Goal: Task Accomplishment & Management: Use online tool/utility

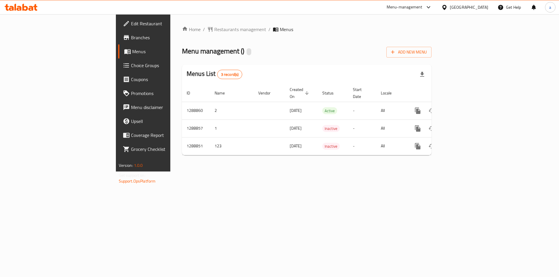
click at [131, 67] on span "Choice Groups" at bounding box center [168, 65] width 74 height 7
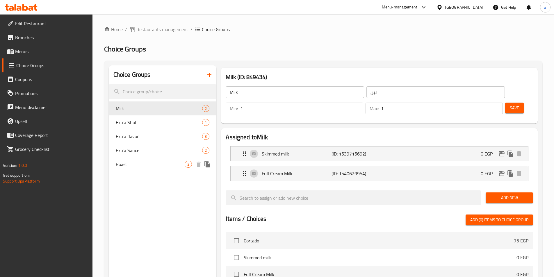
click at [146, 166] on span "Roast" at bounding box center [150, 164] width 69 height 7
type input "Roast"
type input "التحميص"
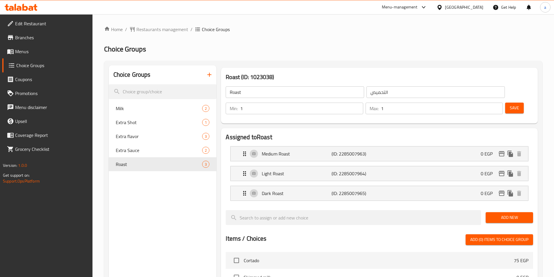
click at [353, 20] on div "Home / Restaurants management / Choice Groups Choice Groups Choice Groups Milk …" at bounding box center [324, 247] width 462 height 466
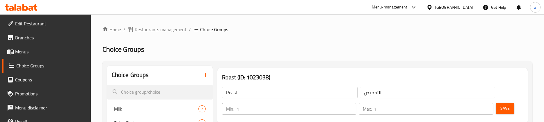
click at [158, 30] on span "Restaurants management" at bounding box center [161, 29] width 52 height 7
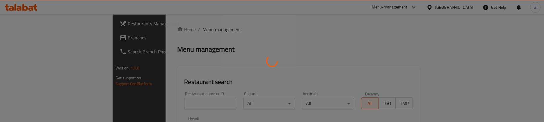
click at [42, 35] on div at bounding box center [272, 61] width 544 height 122
click at [41, 36] on div at bounding box center [272, 61] width 544 height 122
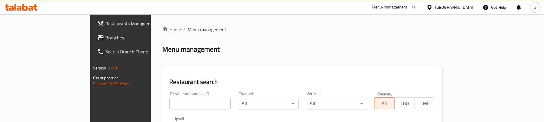
click at [41, 36] on div at bounding box center [272, 61] width 544 height 122
click at [105, 36] on span "Branches" at bounding box center [140, 37] width 71 height 7
click at [105, 37] on span "Branches" at bounding box center [140, 37] width 71 height 7
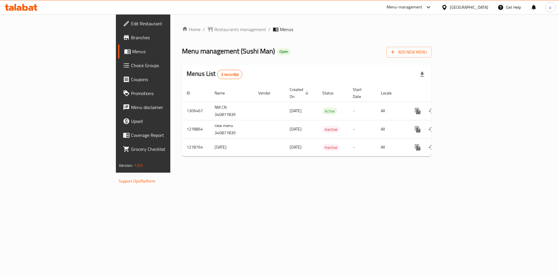
click at [131, 65] on span "Choice Groups" at bounding box center [168, 65] width 74 height 7
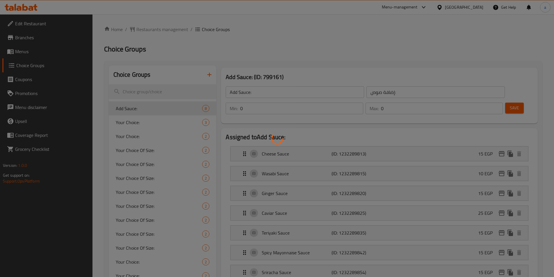
click at [428, 31] on div at bounding box center [277, 138] width 554 height 277
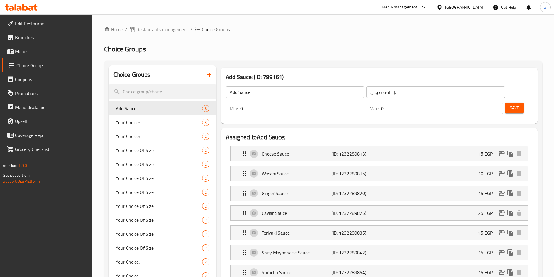
click at [253, 45] on h2 "Choice Groups" at bounding box center [323, 49] width 438 height 9
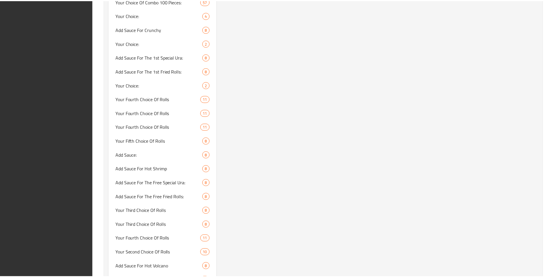
scroll to position [1672, 0]
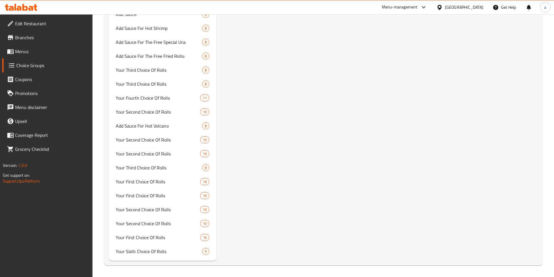
drag, startPoint x: 373, startPoint y: 225, endPoint x: 362, endPoint y: 31, distance: 194.6
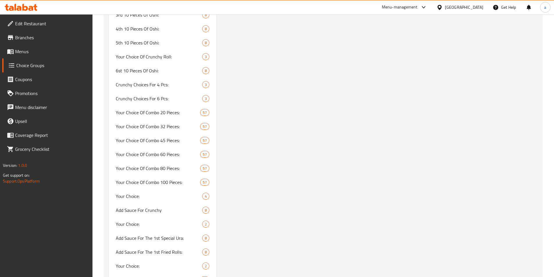
scroll to position [0, 0]
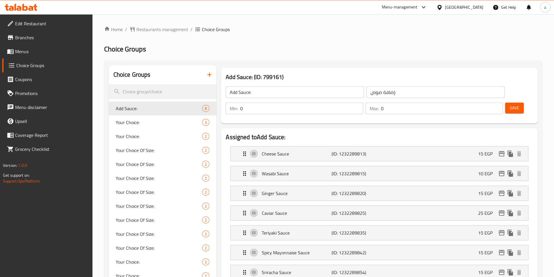
drag, startPoint x: 346, startPoint y: 172, endPoint x: 347, endPoint y: 20, distance: 152.1
click at [173, 32] on span "Restaurants management" at bounding box center [162, 29] width 52 height 7
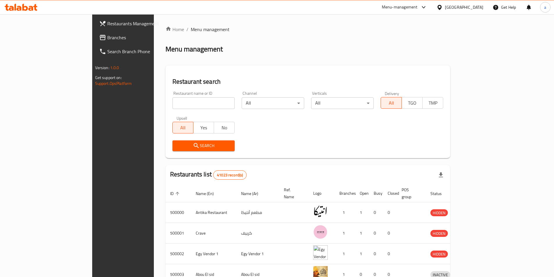
click at [107, 38] on span "Branches" at bounding box center [143, 37] width 73 height 7
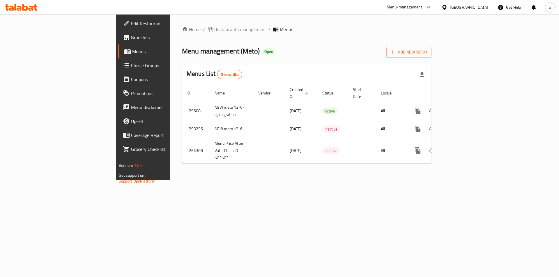
click at [131, 68] on span "Choice Groups" at bounding box center [168, 65] width 74 height 7
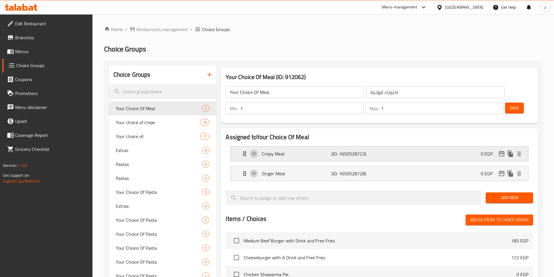
scroll to position [39, 0]
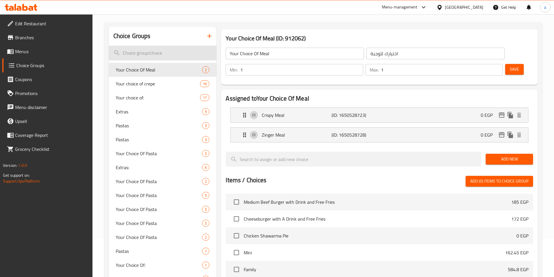
click at [156, 51] on input "search" at bounding box center [163, 53] width 108 height 15
paste input "Extras:"
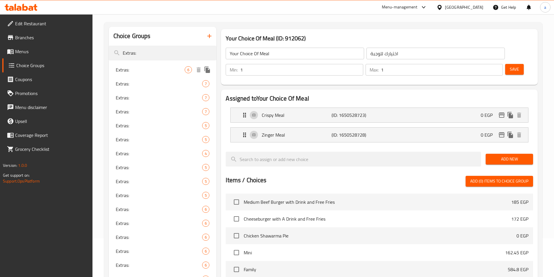
type input "Extras:"
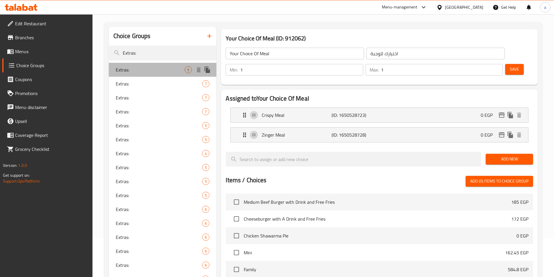
click at [149, 67] on span "Extras:" at bounding box center [150, 69] width 69 height 7
type input "Extras:"
type input "الإضافات:"
type input "0"
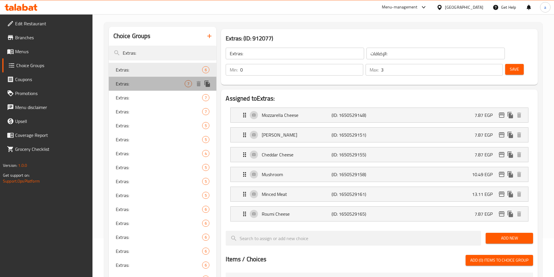
click at [124, 82] on span "Extras:" at bounding box center [150, 83] width 69 height 7
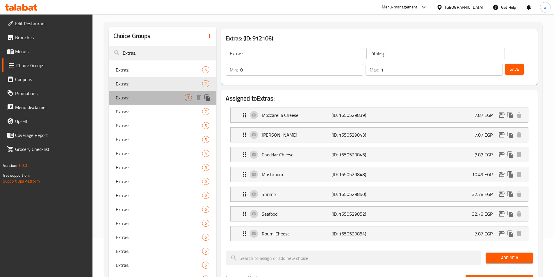
click at [138, 93] on div "Extras: 7" at bounding box center [163, 98] width 108 height 14
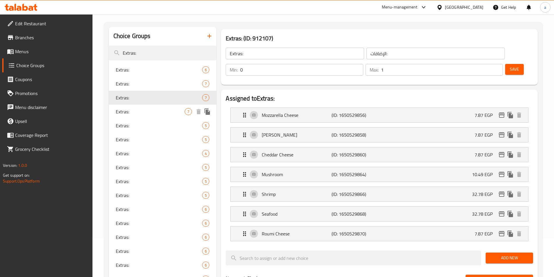
click at [135, 113] on span "Extras:" at bounding box center [150, 111] width 69 height 7
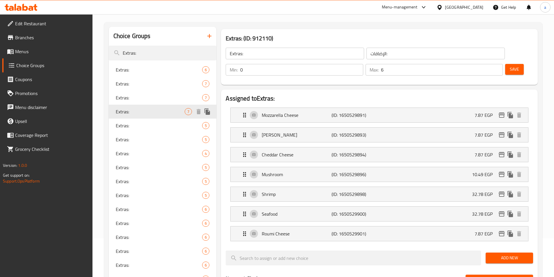
click at [137, 106] on div "Extras: 7" at bounding box center [163, 112] width 108 height 14
click at [139, 98] on span "Extras:" at bounding box center [159, 97] width 87 height 7
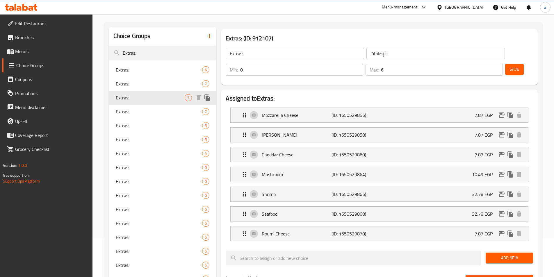
type input "1"
click at [135, 138] on span "Extras:" at bounding box center [150, 139] width 69 height 7
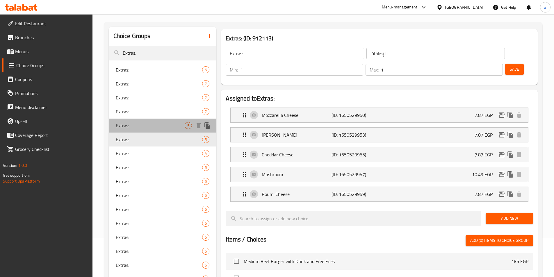
click at [154, 125] on span "Extras:" at bounding box center [150, 125] width 69 height 7
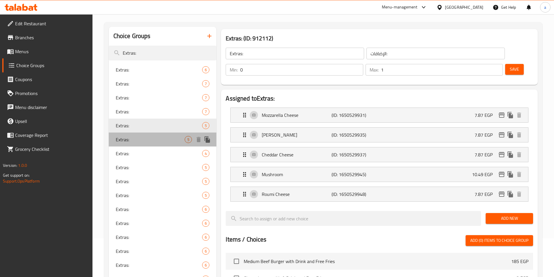
click at [153, 140] on span "Extras:" at bounding box center [150, 139] width 69 height 7
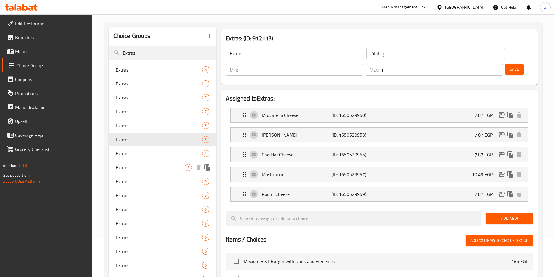
click at [150, 166] on span "Extras:" at bounding box center [150, 167] width 69 height 7
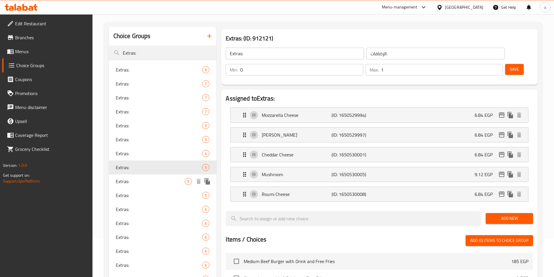
click at [148, 177] on div "Extras: 5" at bounding box center [163, 182] width 108 height 14
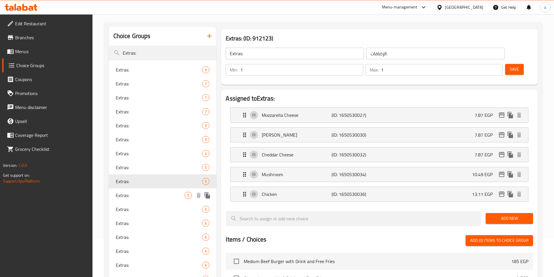
click at [150, 194] on span "Extras:" at bounding box center [150, 195] width 69 height 7
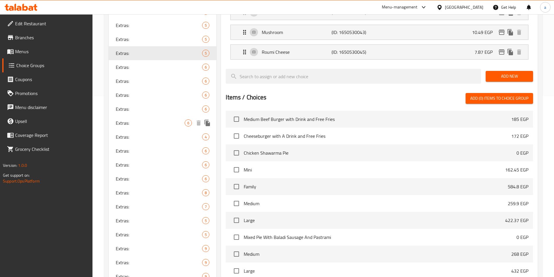
scroll to position [194, 0]
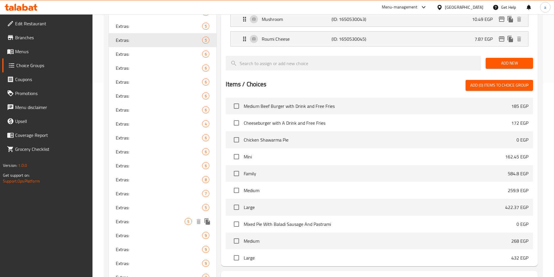
click at [153, 216] on div "Extras: 5" at bounding box center [163, 222] width 108 height 14
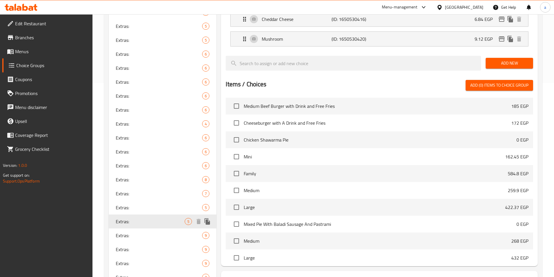
type input "0"
click at [153, 225] on span "Extras:" at bounding box center [150, 221] width 69 height 7
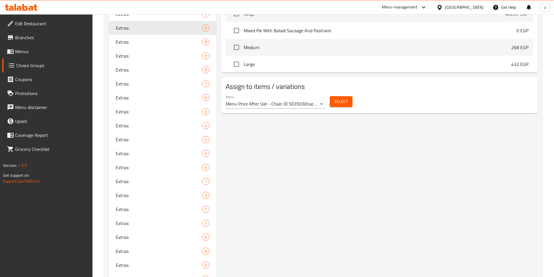
scroll to position [427, 0]
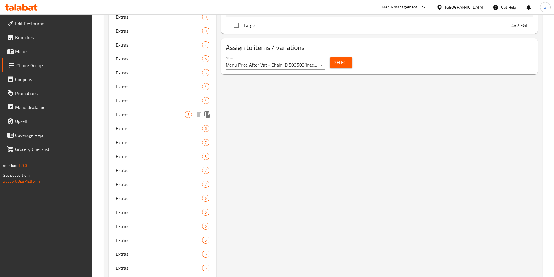
click at [147, 117] on span "Extras:" at bounding box center [150, 114] width 69 height 7
type input "3"
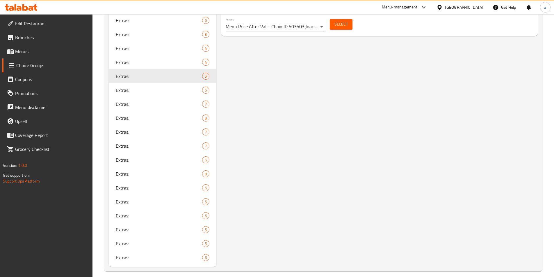
scroll to position [465, 0]
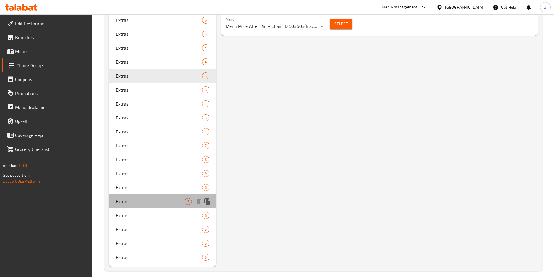
click at [154, 201] on span "Extras:" at bounding box center [150, 201] width 69 height 7
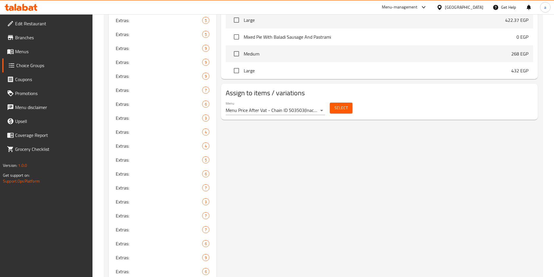
scroll to position [471, 0]
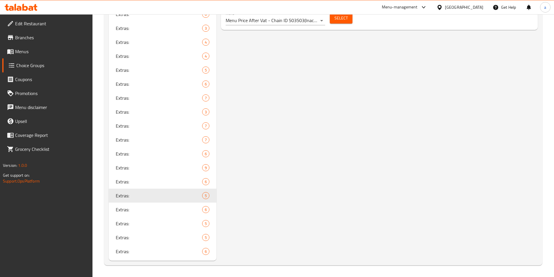
drag, startPoint x: 537, startPoint y: 155, endPoint x: 533, endPoint y: 217, distance: 62.4
click at [137, 224] on span "Extras:" at bounding box center [150, 223] width 69 height 7
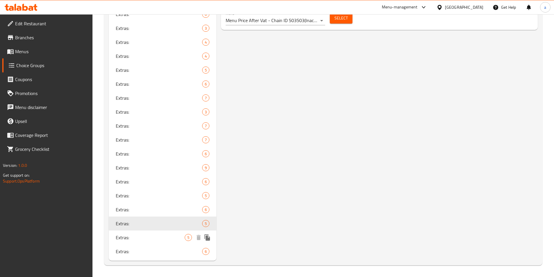
click at [168, 235] on span "Extras:" at bounding box center [150, 237] width 69 height 7
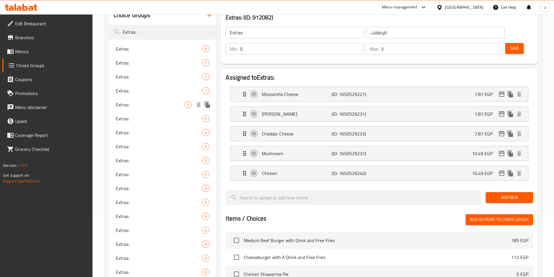
scroll to position [78, 0]
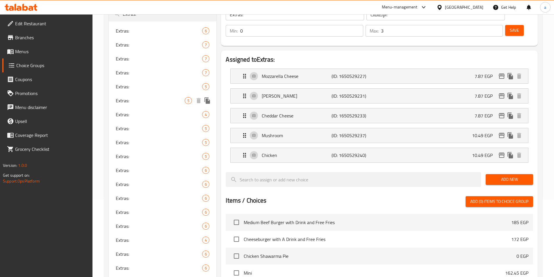
click at [154, 96] on div "Extras: 5" at bounding box center [163, 101] width 108 height 14
type input "1"
click at [159, 87] on span "Extras:" at bounding box center [150, 86] width 69 height 7
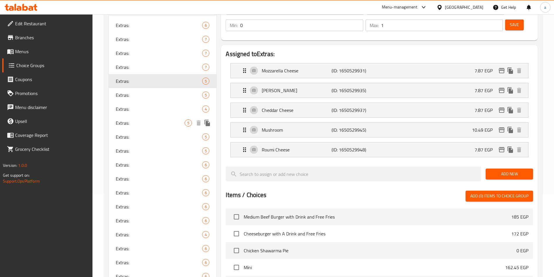
scroll to position [39, 0]
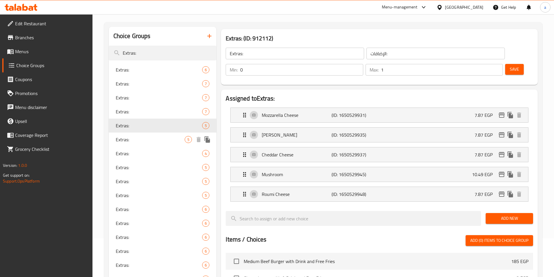
drag, startPoint x: 150, startPoint y: 139, endPoint x: 169, endPoint y: 115, distance: 30.8
click at [150, 139] on span "Extras:" at bounding box center [150, 139] width 69 height 7
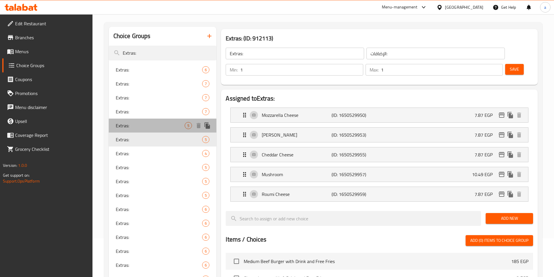
click at [148, 128] on span "Extras:" at bounding box center [150, 125] width 69 height 7
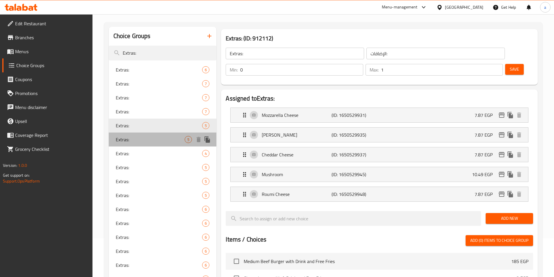
click at [148, 134] on div "Extras: 5" at bounding box center [163, 140] width 108 height 14
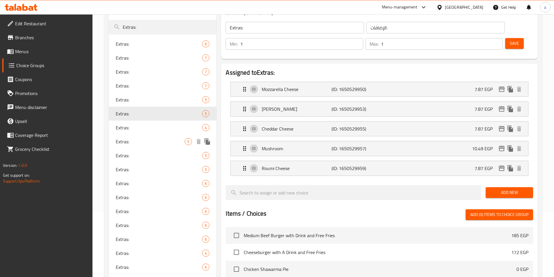
scroll to position [78, 0]
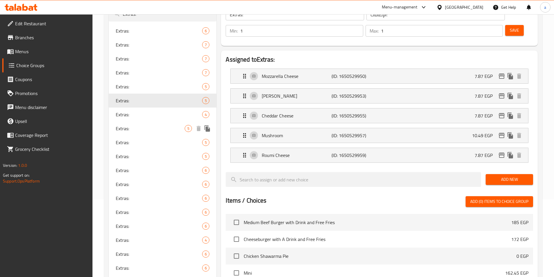
click at [143, 135] on div "Extras: 5" at bounding box center [163, 129] width 108 height 14
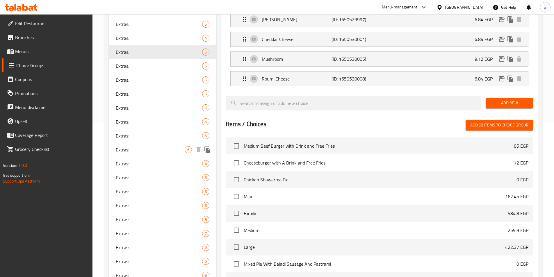
scroll to position [155, 0]
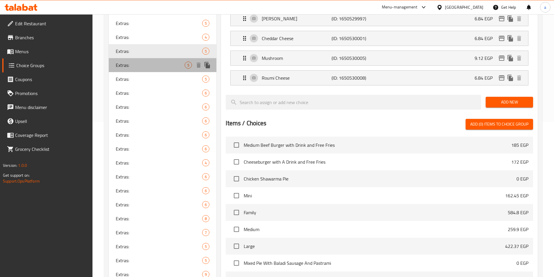
click at [159, 65] on span "Extras:" at bounding box center [150, 65] width 69 height 7
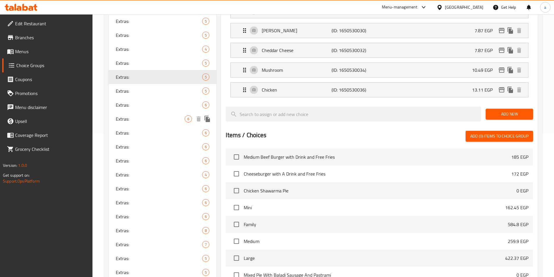
scroll to position [194, 0]
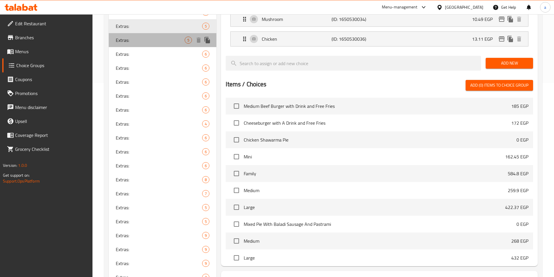
click at [175, 44] on div "Extras: 5" at bounding box center [163, 40] width 108 height 14
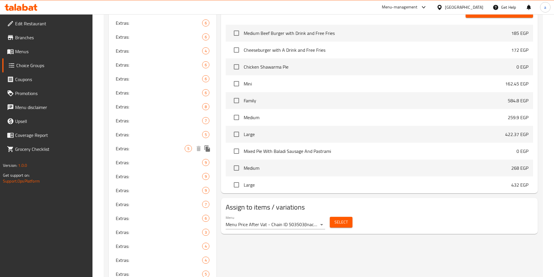
scroll to position [271, 0]
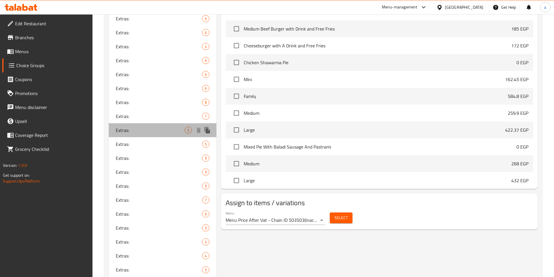
click at [159, 136] on div "Extras: 5" at bounding box center [163, 130] width 108 height 14
type input "0"
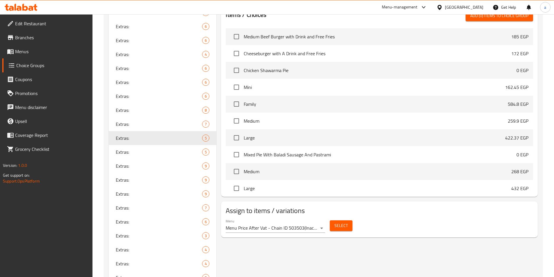
scroll to position [310, 0]
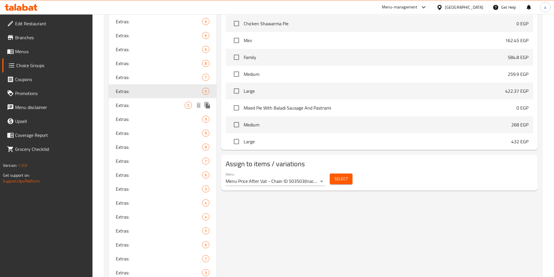
click at [135, 106] on span "Extras:" at bounding box center [150, 105] width 69 height 7
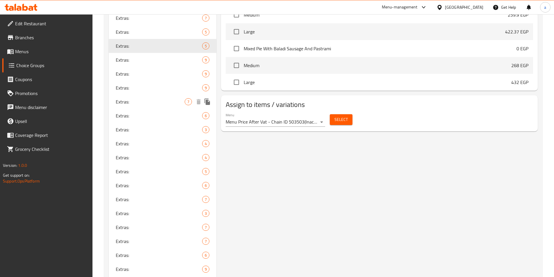
scroll to position [388, 0]
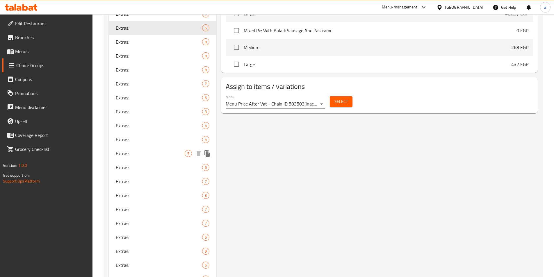
click at [164, 159] on div "Extras: 5" at bounding box center [163, 154] width 108 height 14
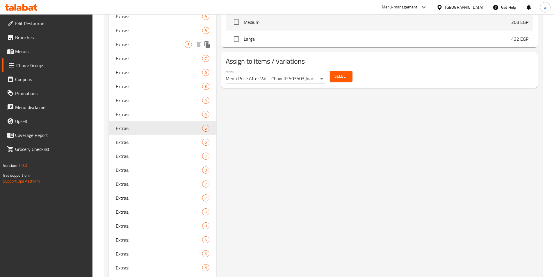
scroll to position [471, 0]
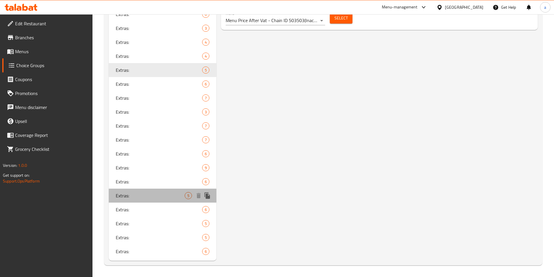
click at [153, 197] on span "Extras:" at bounding box center [150, 195] width 69 height 7
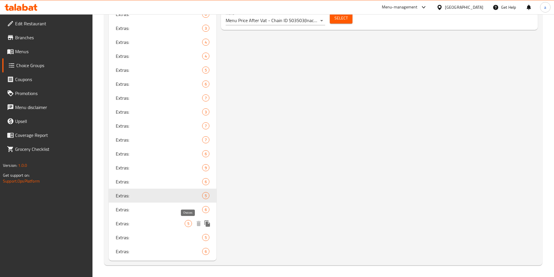
click at [190, 221] on span "5" at bounding box center [188, 224] width 7 height 6
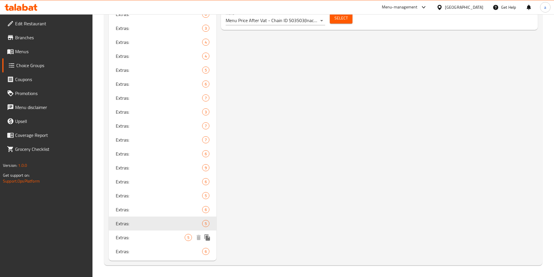
click at [169, 236] on span "Extras:" at bounding box center [150, 237] width 69 height 7
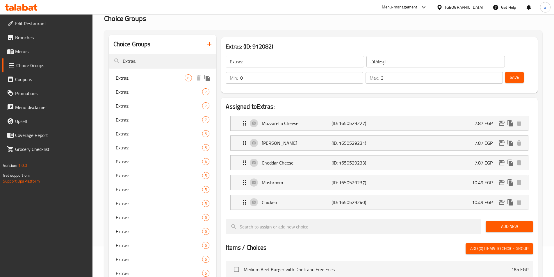
scroll to position [39, 0]
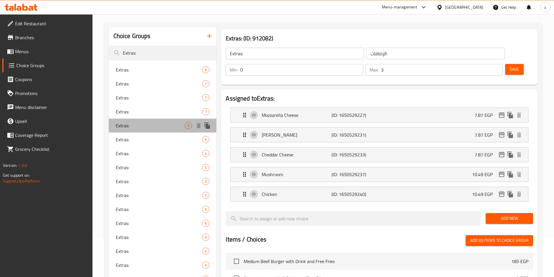
click at [162, 125] on span "Extras:" at bounding box center [150, 125] width 69 height 7
type input "1"
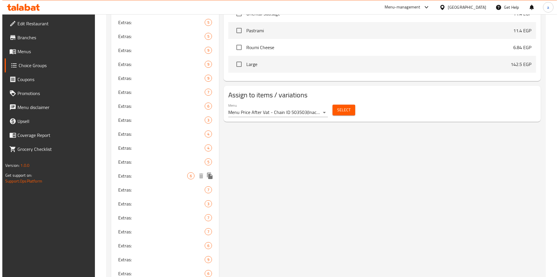
scroll to position [388, 0]
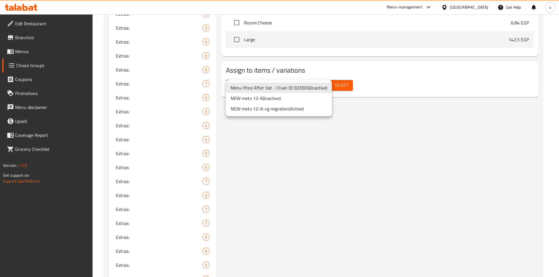
click at [280, 109] on li "NEW meto 12-6-cg migration ( Active )" at bounding box center [279, 109] width 106 height 10
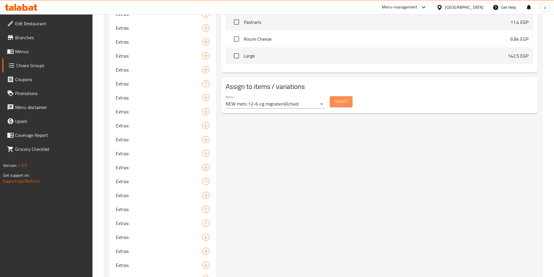
click at [345, 98] on span "Select" at bounding box center [341, 101] width 13 height 7
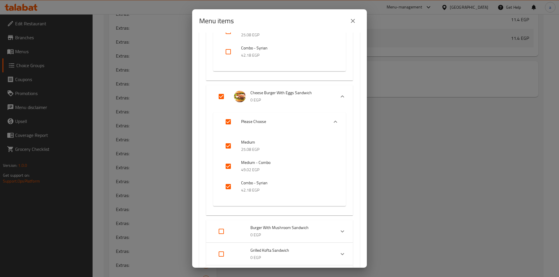
scroll to position [659, 0]
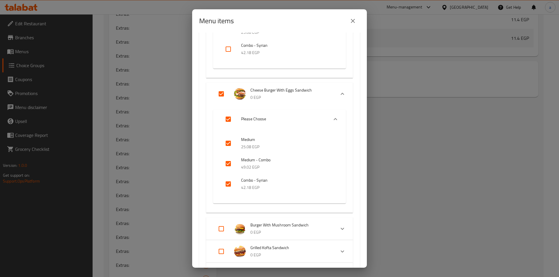
click at [353, 20] on icon "close" at bounding box center [353, 21] width 4 height 4
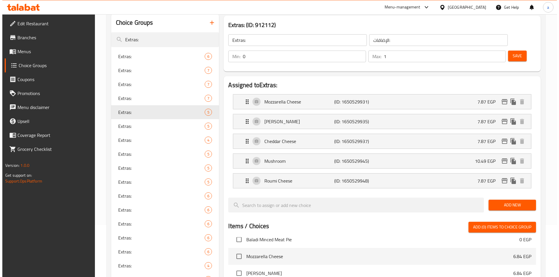
scroll to position [0, 0]
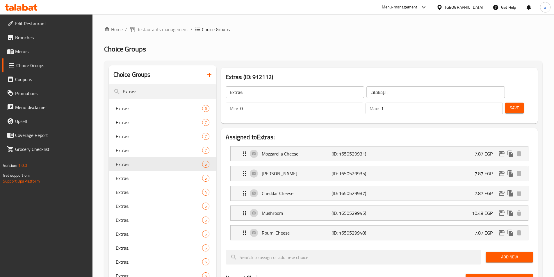
click at [396, 53] on h2 "Choice Groups" at bounding box center [323, 49] width 438 height 9
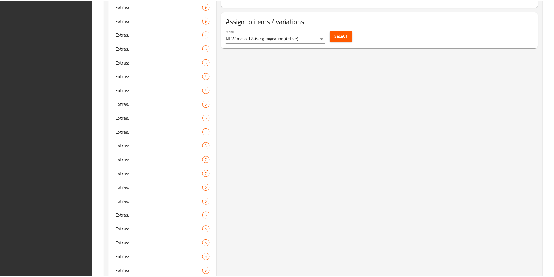
scroll to position [471, 0]
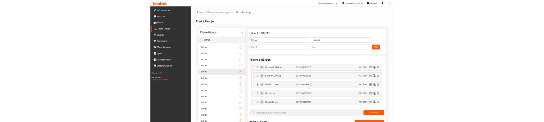
scroll to position [0, 0]
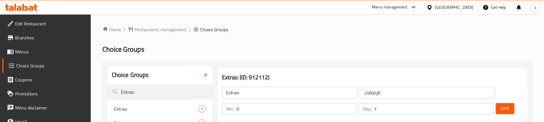
click at [258, 47] on h2 "Choice Groups" at bounding box center [317, 49] width 430 height 9
click at [179, 31] on span "Restaurants management" at bounding box center [161, 29] width 52 height 7
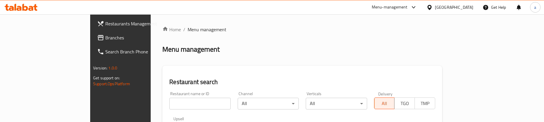
click at [105, 35] on span "Branches" at bounding box center [140, 37] width 71 height 7
